Goal: Task Accomplishment & Management: Manage account settings

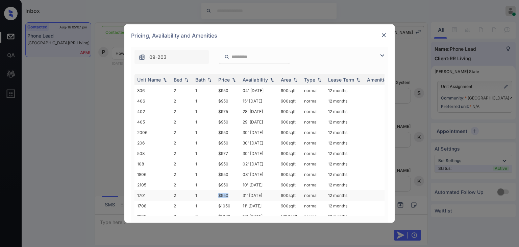
drag, startPoint x: 216, startPoint y: 194, endPoint x: 228, endPoint y: 195, distance: 12.6
click at [228, 195] on td "$950" at bounding box center [228, 195] width 24 height 10
copy td "$950"
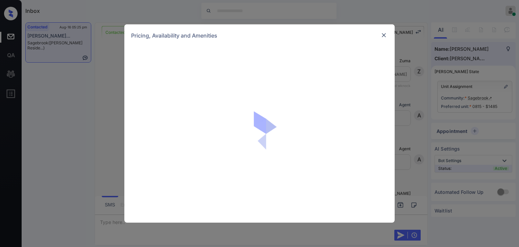
scroll to position [1700, 0]
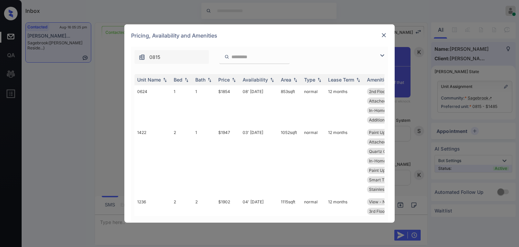
click at [381, 33] on img at bounding box center [383, 35] width 7 height 7
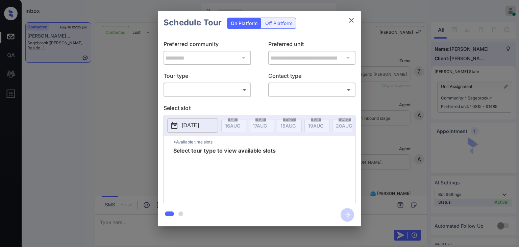
scroll to position [1700, 0]
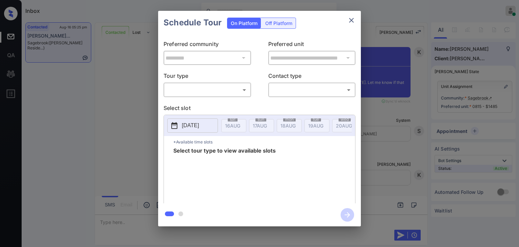
click at [197, 92] on body "Inbox Danielle Dela Cruz Online Set yourself offline Set yourself on break Prof…" at bounding box center [259, 123] width 519 height 247
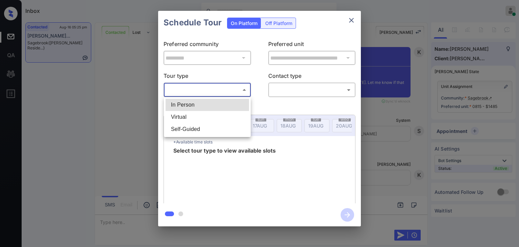
click at [191, 105] on li "In Person" at bounding box center [207, 105] width 83 height 12
type input "********"
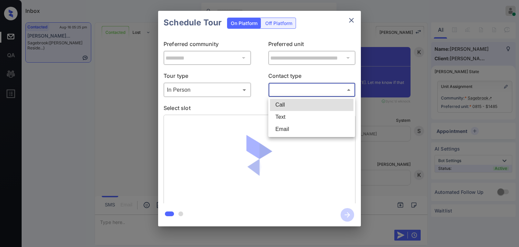
click at [294, 87] on body "Inbox Danielle Dela Cruz Online Set yourself offline Set yourself on break Prof…" at bounding box center [259, 123] width 519 height 247
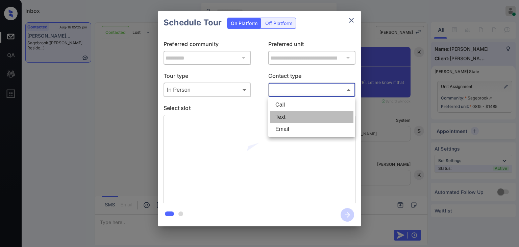
click at [281, 118] on li "Text" at bounding box center [311, 117] width 83 height 12
type input "****"
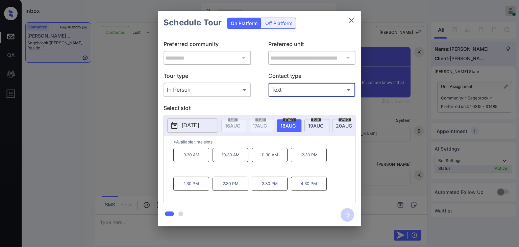
click at [187, 122] on p "2025-08-18" at bounding box center [190, 125] width 17 height 8
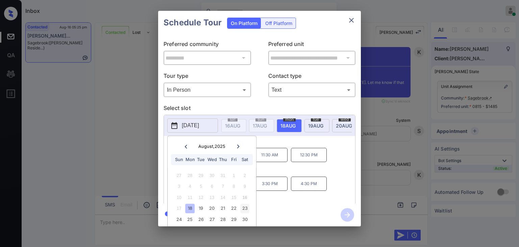
click at [245, 206] on div "23" at bounding box center [244, 208] width 9 height 9
click at [295, 143] on p "*Available time slots" at bounding box center [264, 142] width 182 height 12
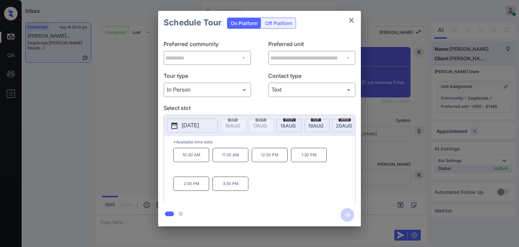
click at [181, 156] on p "10:30 AM" at bounding box center [191, 155] width 36 height 14
click at [347, 212] on icon "button" at bounding box center [347, 214] width 5 height 5
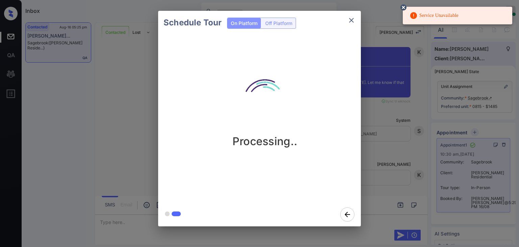
click at [353, 19] on icon "close" at bounding box center [351, 20] width 8 height 8
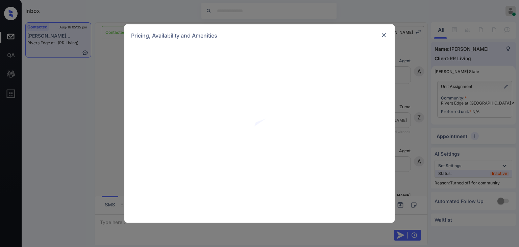
scroll to position [8444, 0]
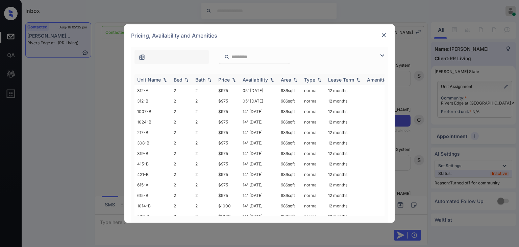
click at [178, 78] on div "Bed" at bounding box center [178, 80] width 9 height 6
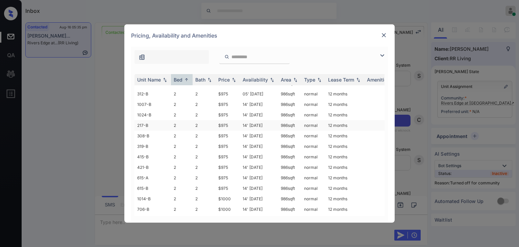
scroll to position [0, 0]
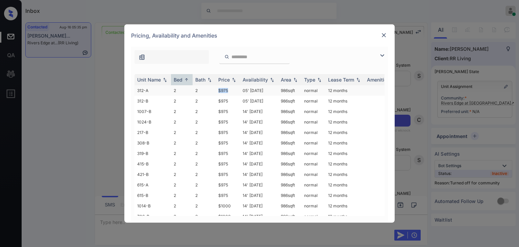
drag, startPoint x: 215, startPoint y: 91, endPoint x: 231, endPoint y: 91, distance: 15.5
click at [231, 91] on tr "312-A 2 2 $975 05' Aug 23 986 sqft normal 12 months" at bounding box center [310, 90] width 353 height 10
copy tr "$975"
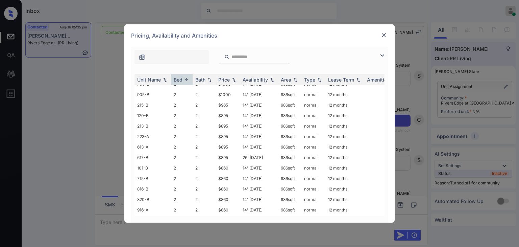
scroll to position [135, 0]
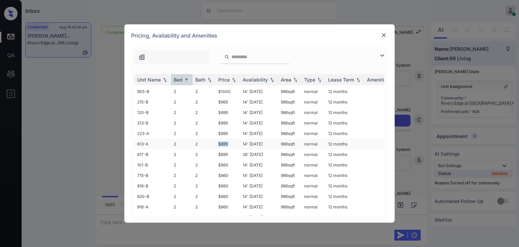
drag, startPoint x: 218, startPoint y: 146, endPoint x: 232, endPoint y: 146, distance: 14.9
click at [232, 146] on td "$895" at bounding box center [228, 143] width 24 height 10
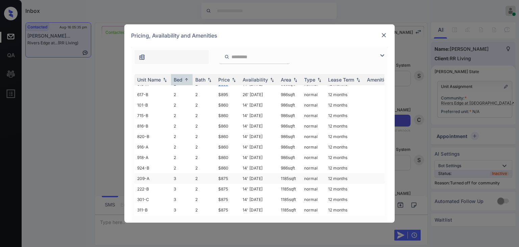
scroll to position [203, 0]
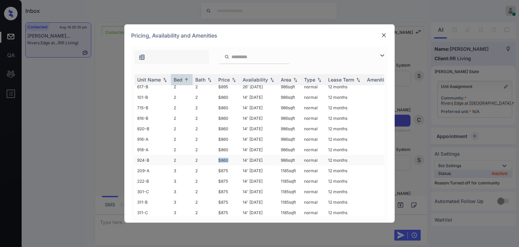
drag, startPoint x: 219, startPoint y: 162, endPoint x: 236, endPoint y: 161, distance: 18.0
click at [236, 161] on td "$860" at bounding box center [228, 160] width 24 height 10
copy td "$860"
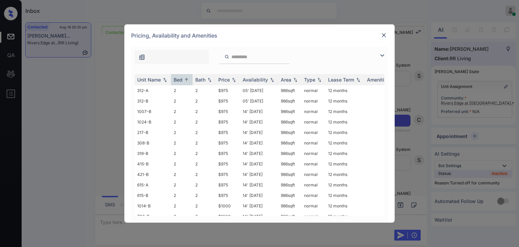
click at [384, 37] on img at bounding box center [383, 35] width 7 height 7
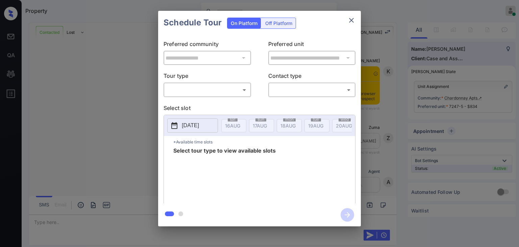
scroll to position [1160, 0]
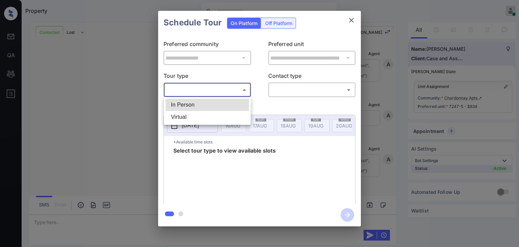
click at [214, 91] on body "Property [PERSON_NAME] [PERSON_NAME] Online Set yourself offline Set yourself o…" at bounding box center [259, 123] width 519 height 247
click at [186, 103] on li "In Person" at bounding box center [207, 105] width 83 height 12
type input "********"
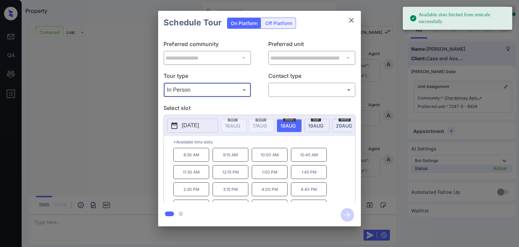
click at [186, 124] on p "2025-08-18" at bounding box center [190, 125] width 17 height 8
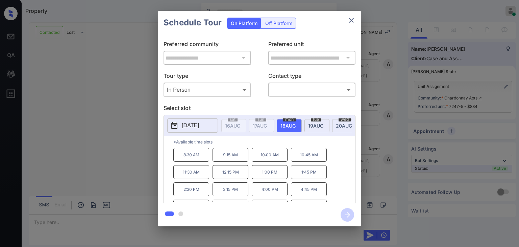
click at [315, 144] on p "*Available time slots" at bounding box center [264, 142] width 182 height 12
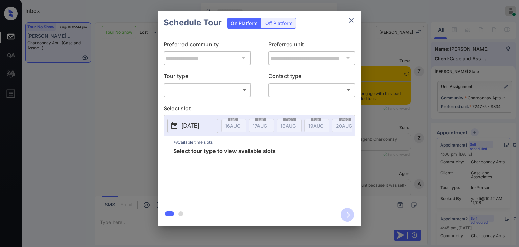
scroll to position [5980, 0]
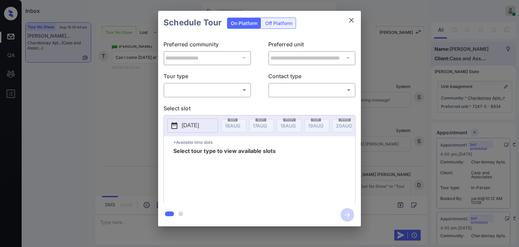
click at [206, 86] on body "Inbox Danielle Dela Cruz Online Set yourself offline Set yourself on break Prof…" at bounding box center [259, 123] width 519 height 247
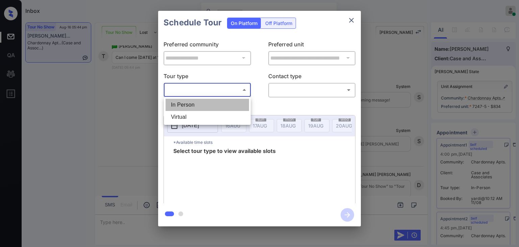
drag, startPoint x: 180, startPoint y: 103, endPoint x: 303, endPoint y: 84, distance: 124.4
click at [180, 104] on li "In Person" at bounding box center [207, 105] width 83 height 12
type input "********"
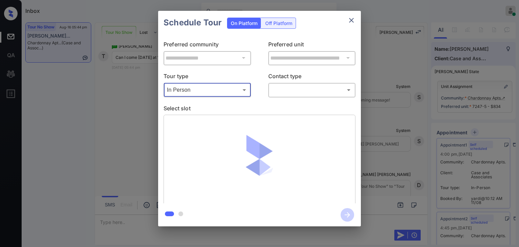
click at [299, 90] on body "Inbox Danielle Dela Cruz Online Set yourself offline Set yourself on break Prof…" at bounding box center [259, 123] width 519 height 247
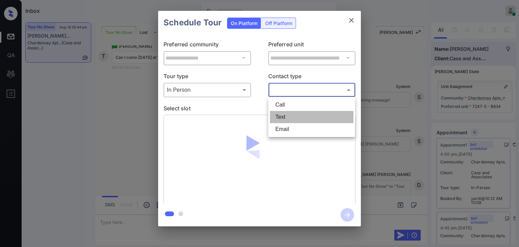
click at [282, 113] on li "Text" at bounding box center [311, 117] width 83 height 12
type input "****"
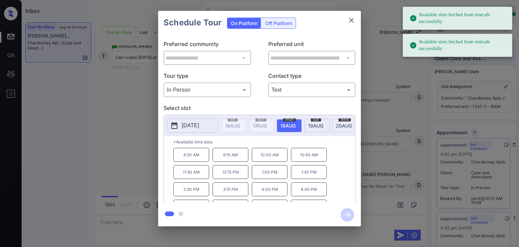
click at [262, 157] on p "10:00 AM" at bounding box center [270, 155] width 36 height 14
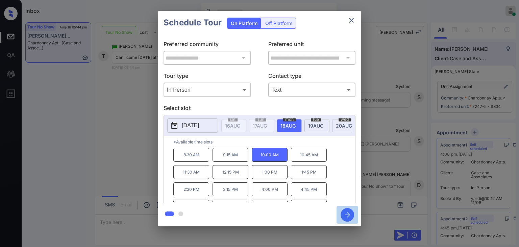
click at [345, 215] on icon "button" at bounding box center [347, 215] width 14 height 14
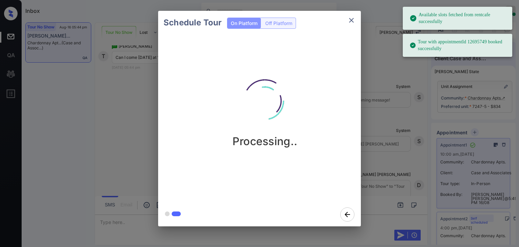
click at [350, 23] on icon "close" at bounding box center [351, 20] width 8 height 8
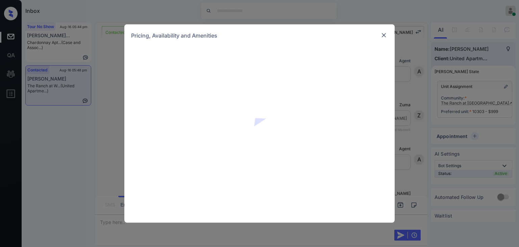
scroll to position [544, 0]
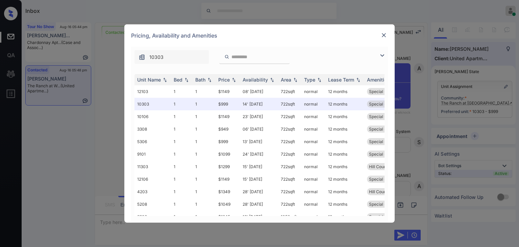
click at [384, 34] on img at bounding box center [383, 35] width 7 height 7
